Goal: Information Seeking & Learning: Check status

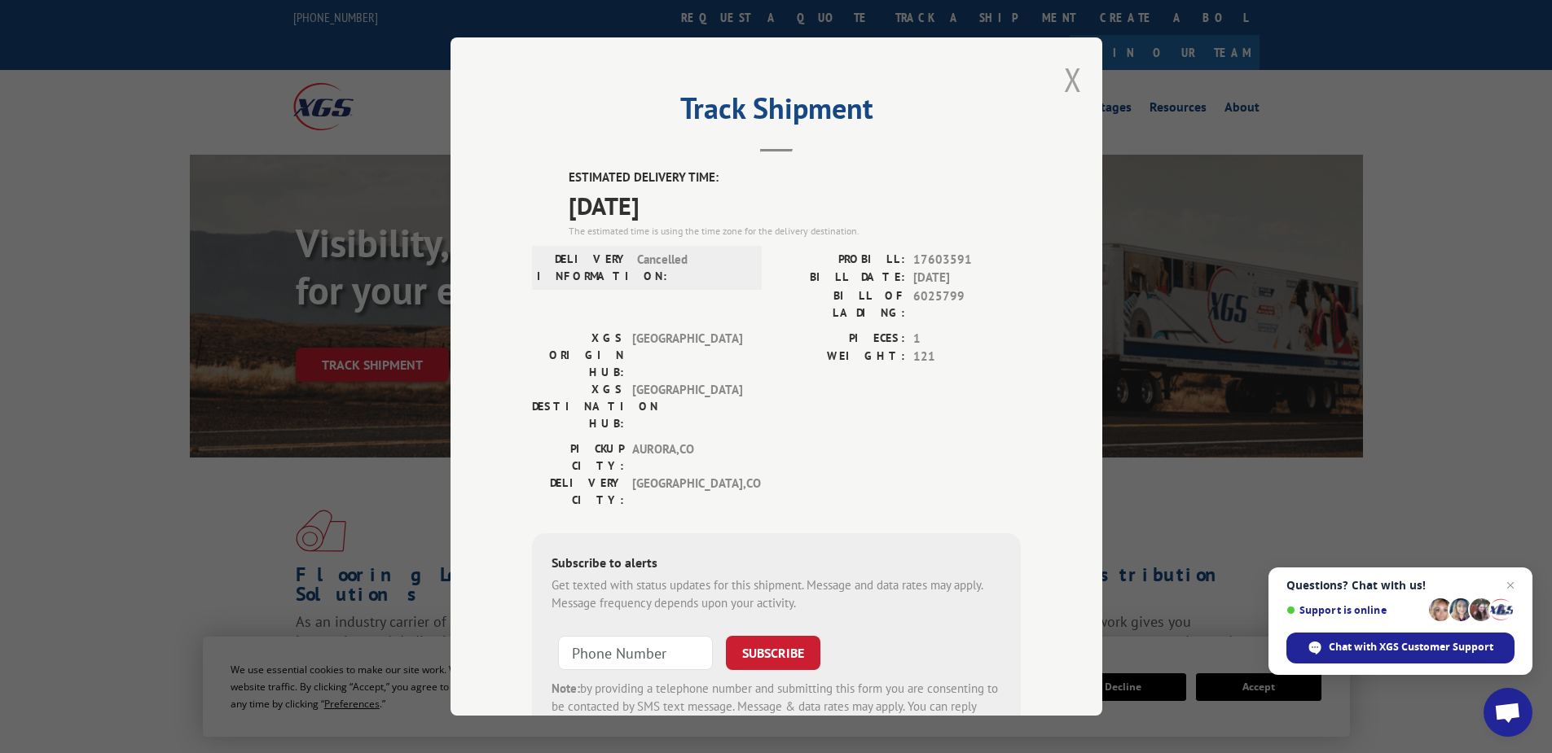
click at [1069, 76] on button "Close modal" at bounding box center [1073, 79] width 18 height 43
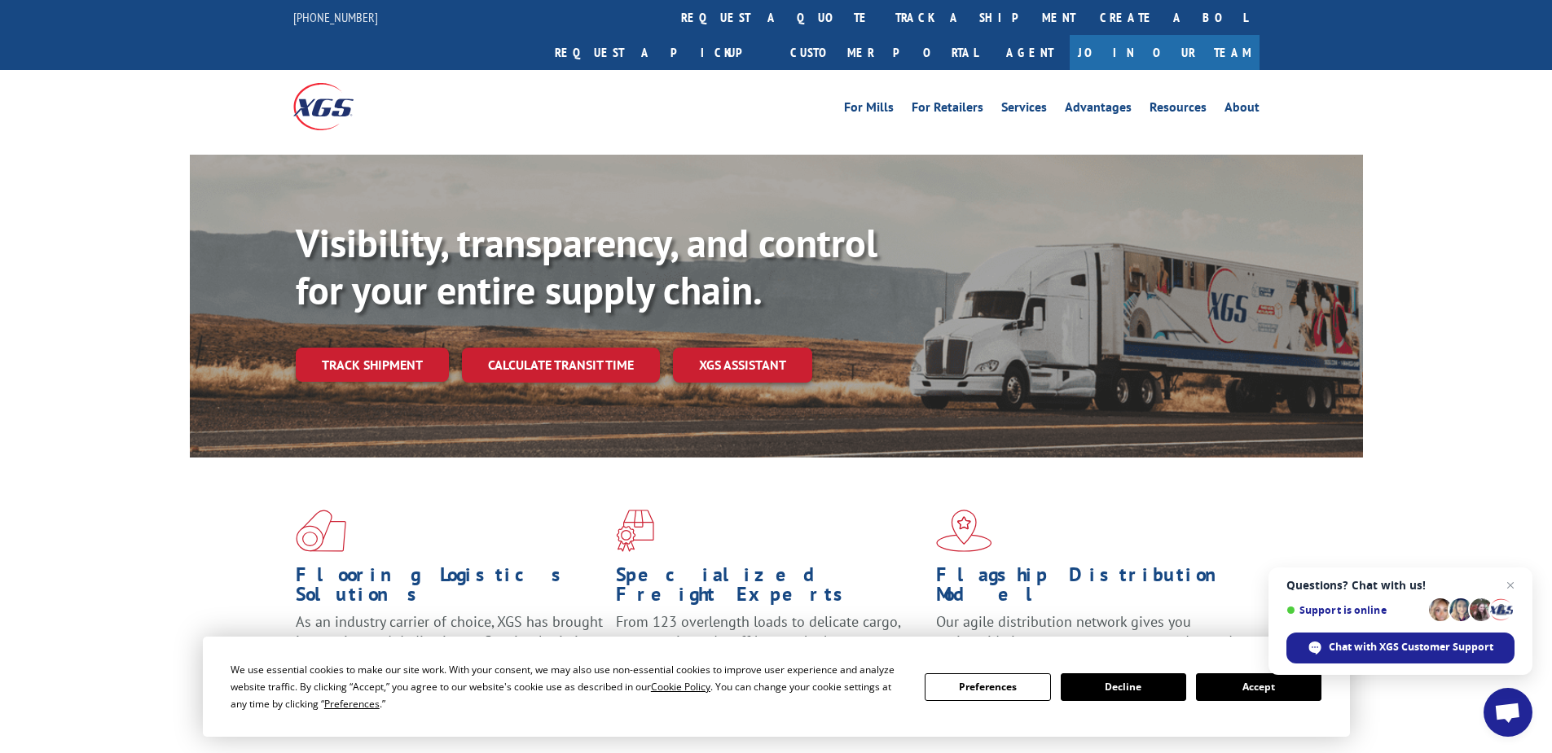
drag, startPoint x: 355, startPoint y: 328, endPoint x: 416, endPoint y: 344, distance: 63.0
click at [355, 348] on link "Track shipment" at bounding box center [372, 365] width 153 height 34
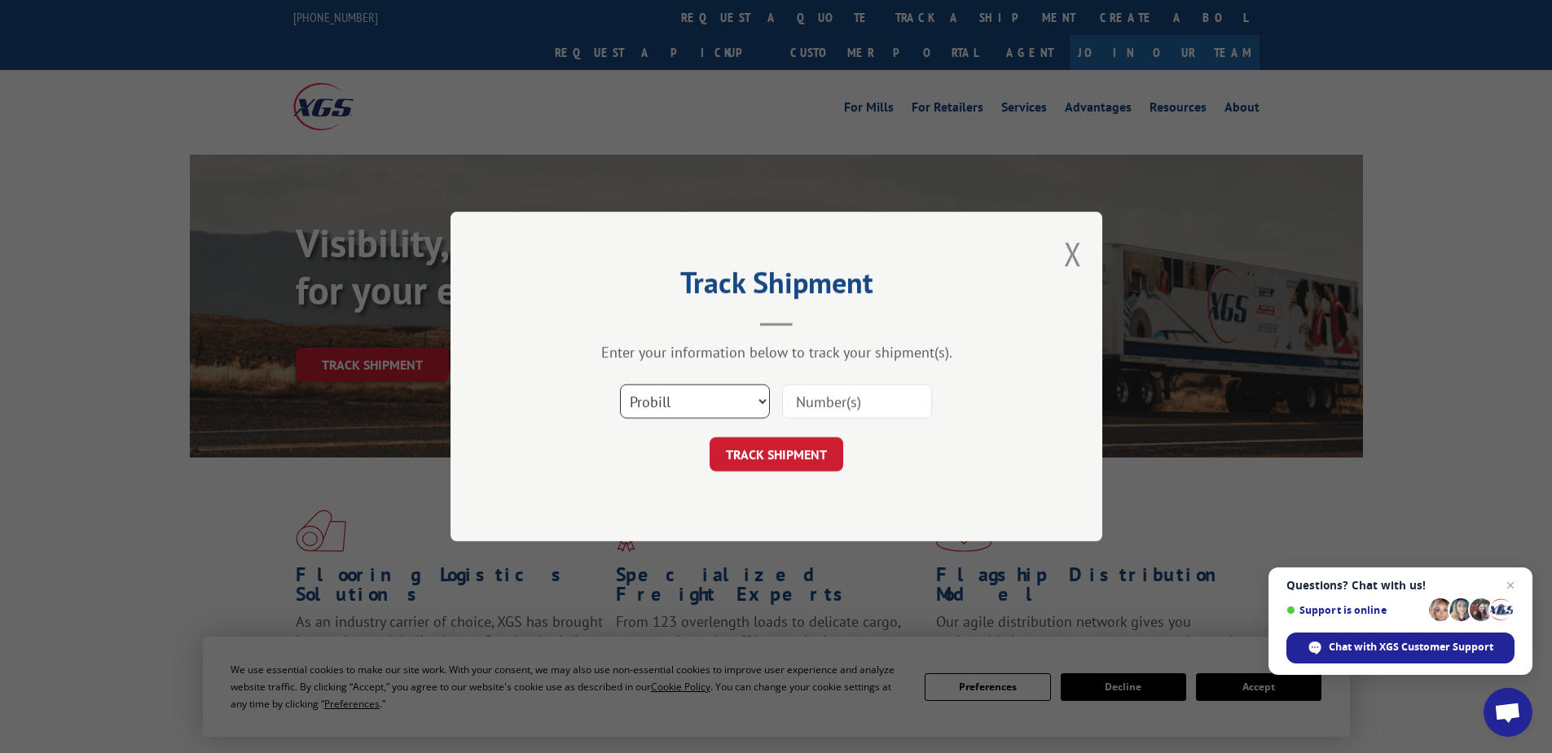
click at [674, 400] on select "Select category... Probill BOL PO" at bounding box center [695, 401] width 150 height 34
select select "po"
click at [620, 384] on select "Select category... Probill BOL PO" at bounding box center [695, 401] width 150 height 34
click at [827, 404] on input at bounding box center [857, 401] width 150 height 34
paste input "52530291"
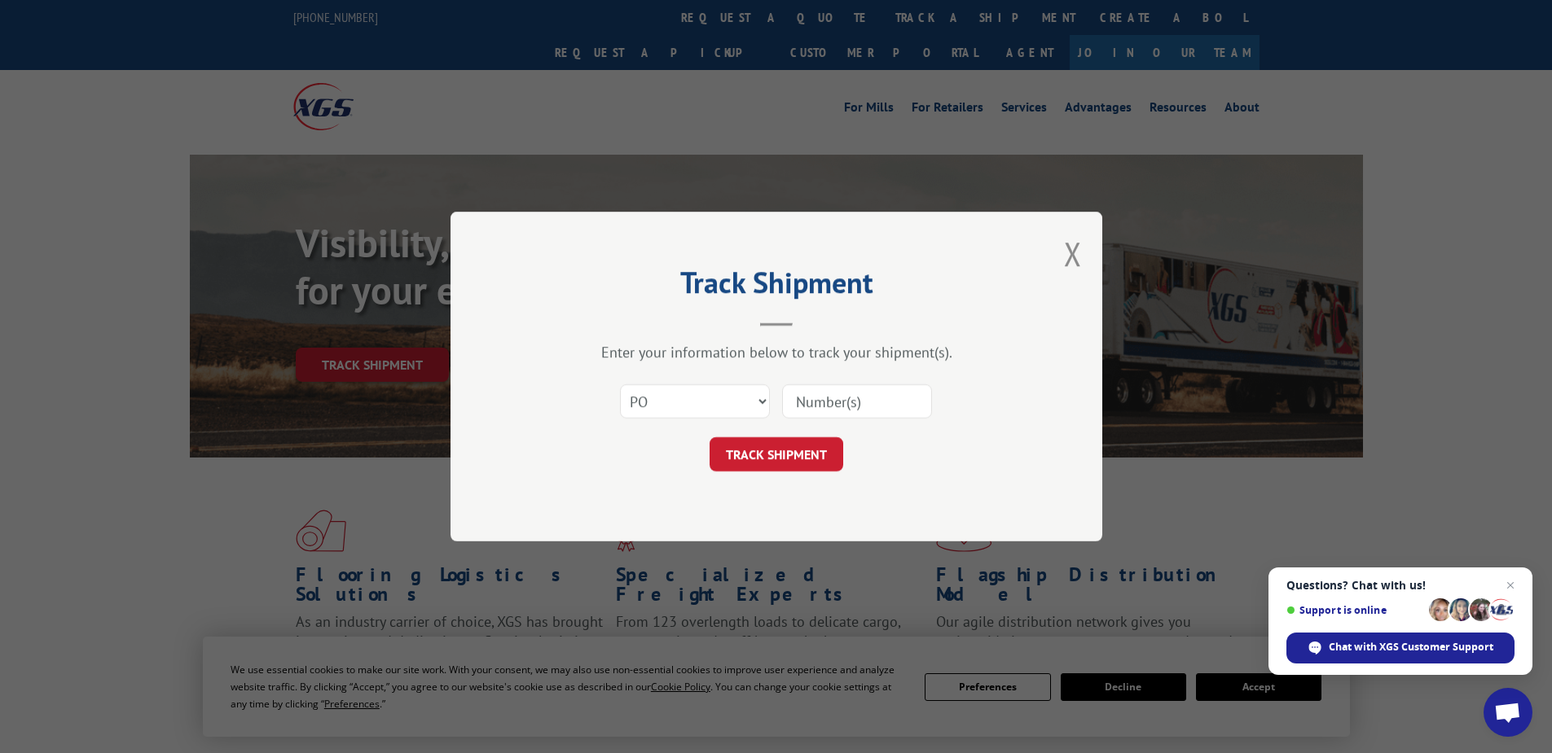
type input "52530291"
click button "TRACK SHIPMENT" at bounding box center [776, 454] width 134 height 34
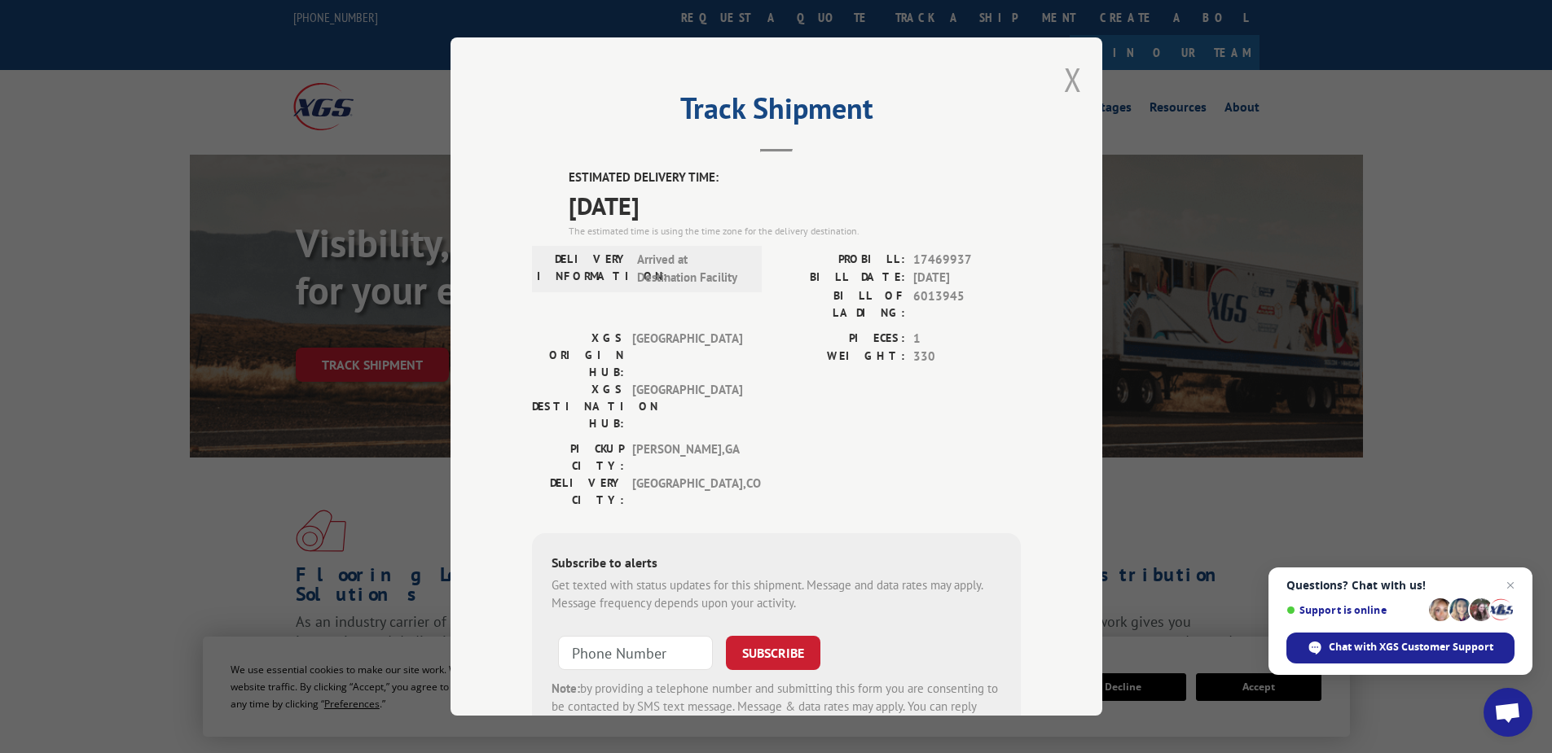
click at [1064, 70] on button "Close modal" at bounding box center [1073, 79] width 18 height 43
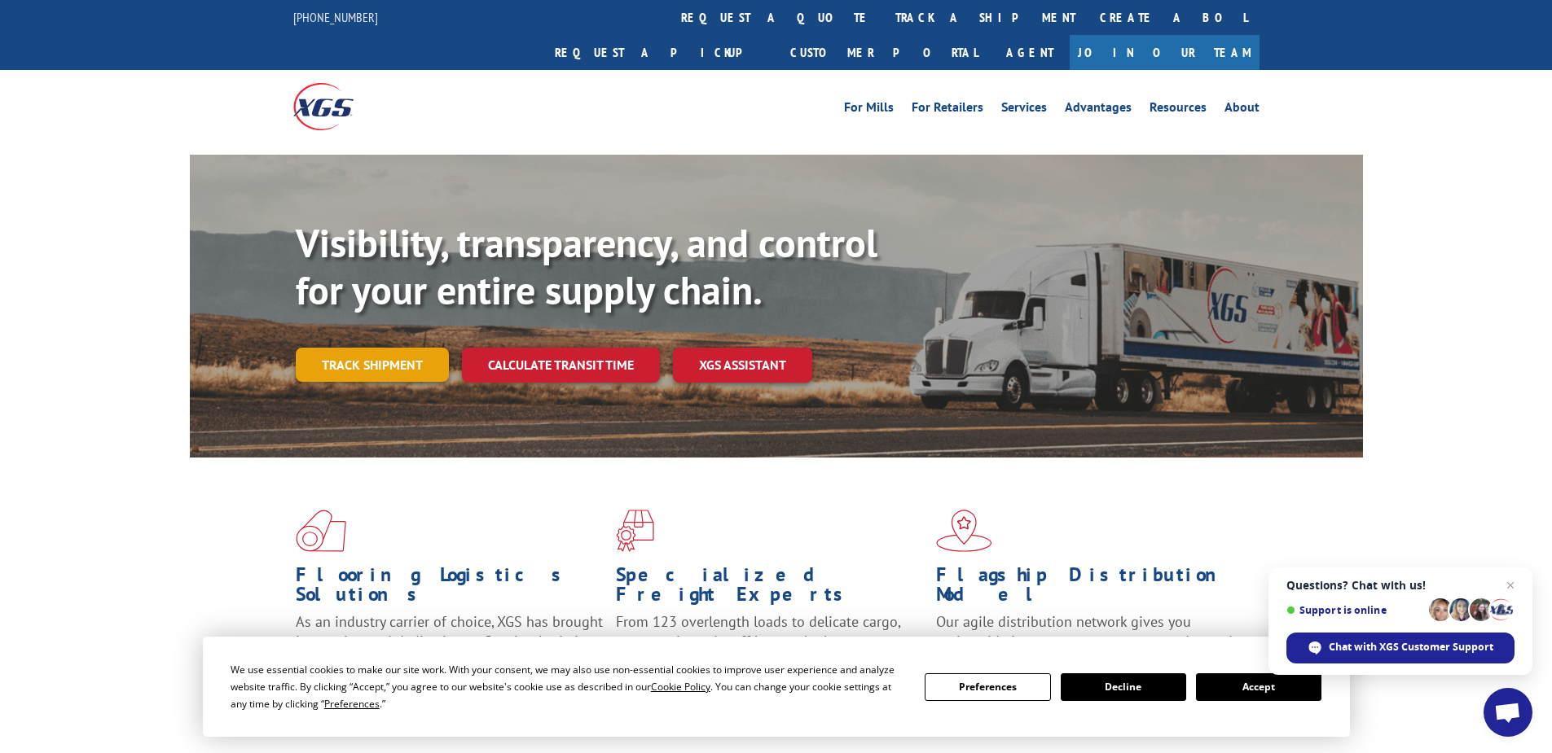
click at [389, 348] on link "Track shipment" at bounding box center [372, 365] width 153 height 34
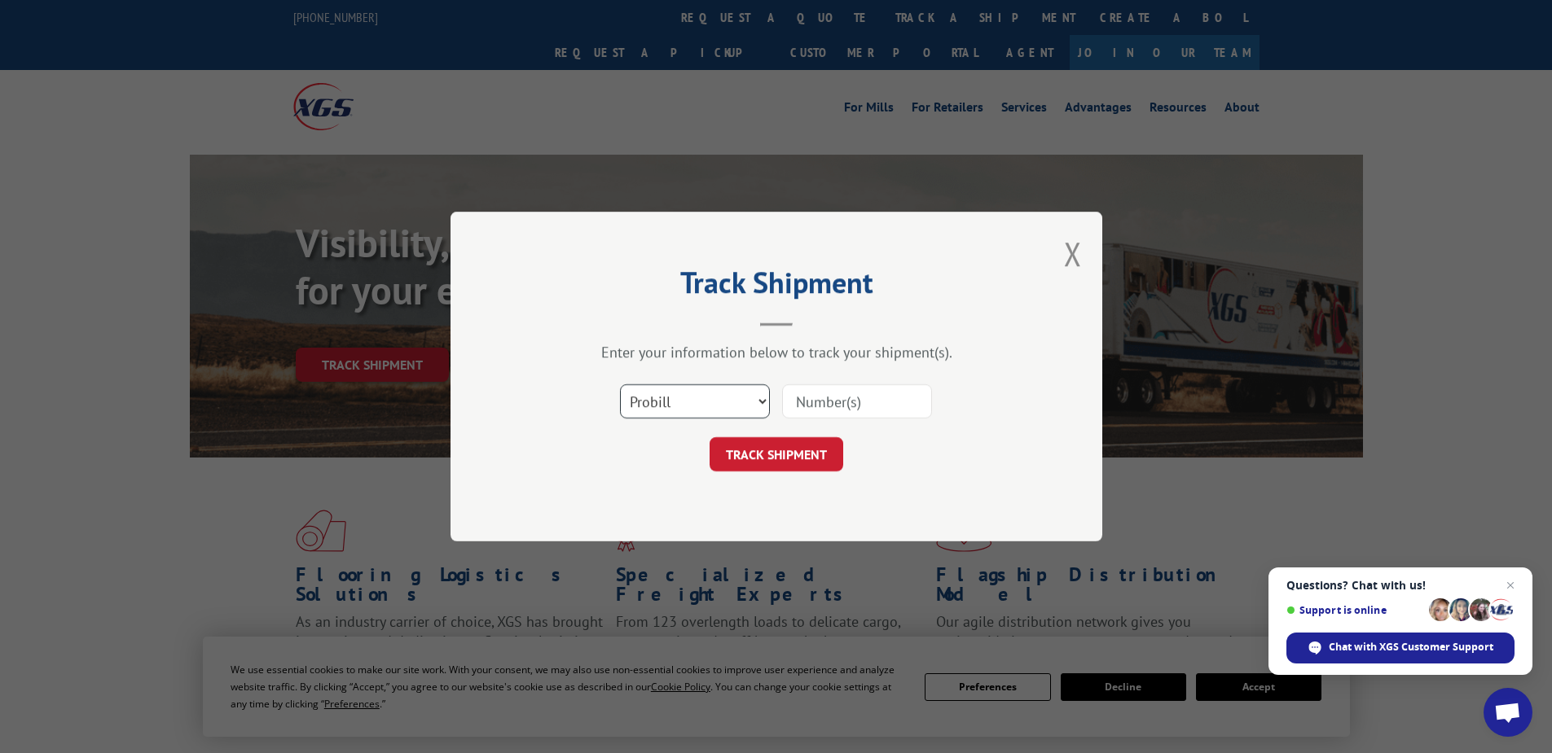
click at [683, 410] on select "Select category... Probill BOL PO" at bounding box center [695, 401] width 150 height 34
select select "po"
click at [620, 384] on select "Select category... Probill BOL PO" at bounding box center [695, 401] width 150 height 34
click at [825, 388] on input at bounding box center [857, 401] width 150 height 34
paste input "02530607"
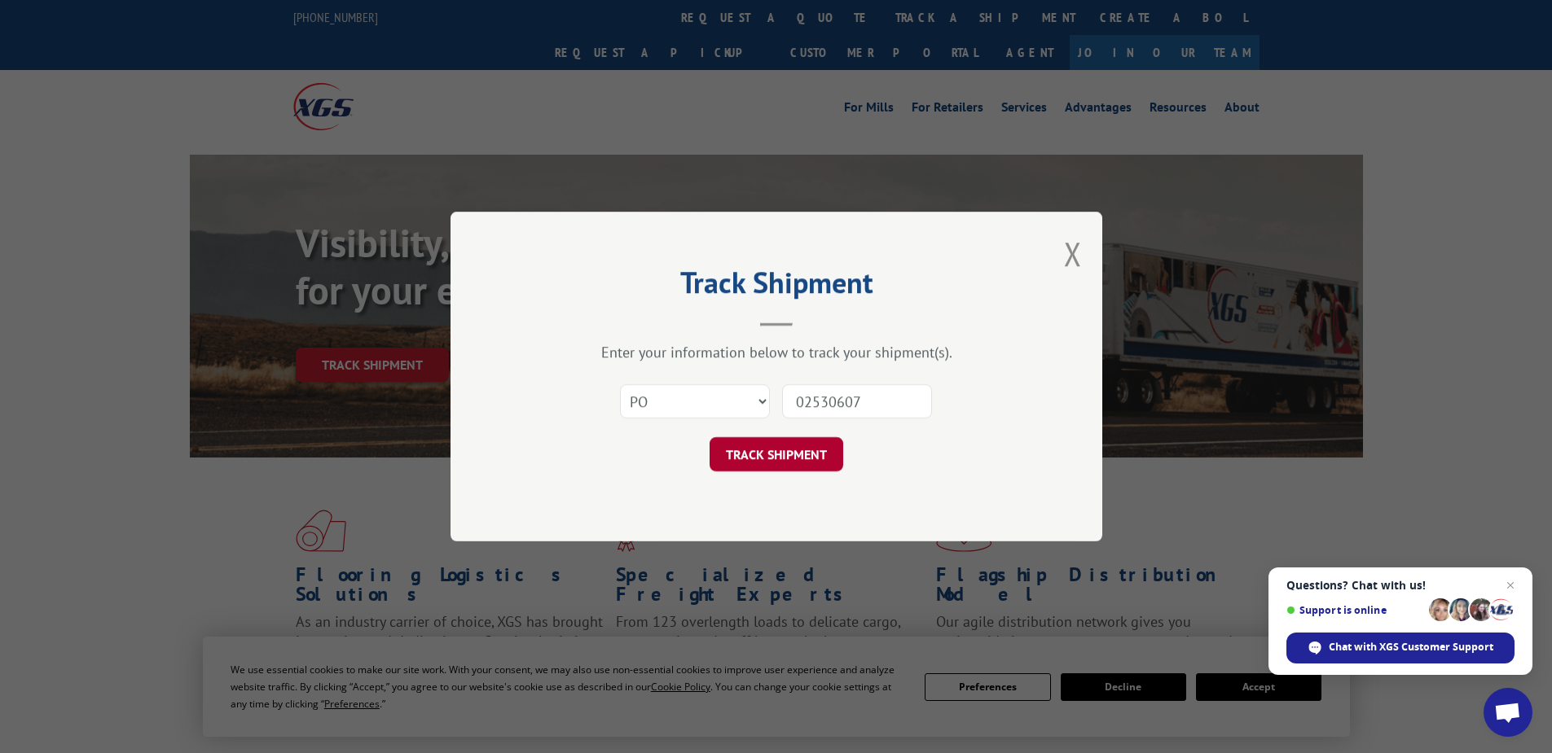
type input "02530607"
click at [775, 466] on button "TRACK SHIPMENT" at bounding box center [776, 454] width 134 height 34
